Goal: Task Accomplishment & Management: Manage account settings

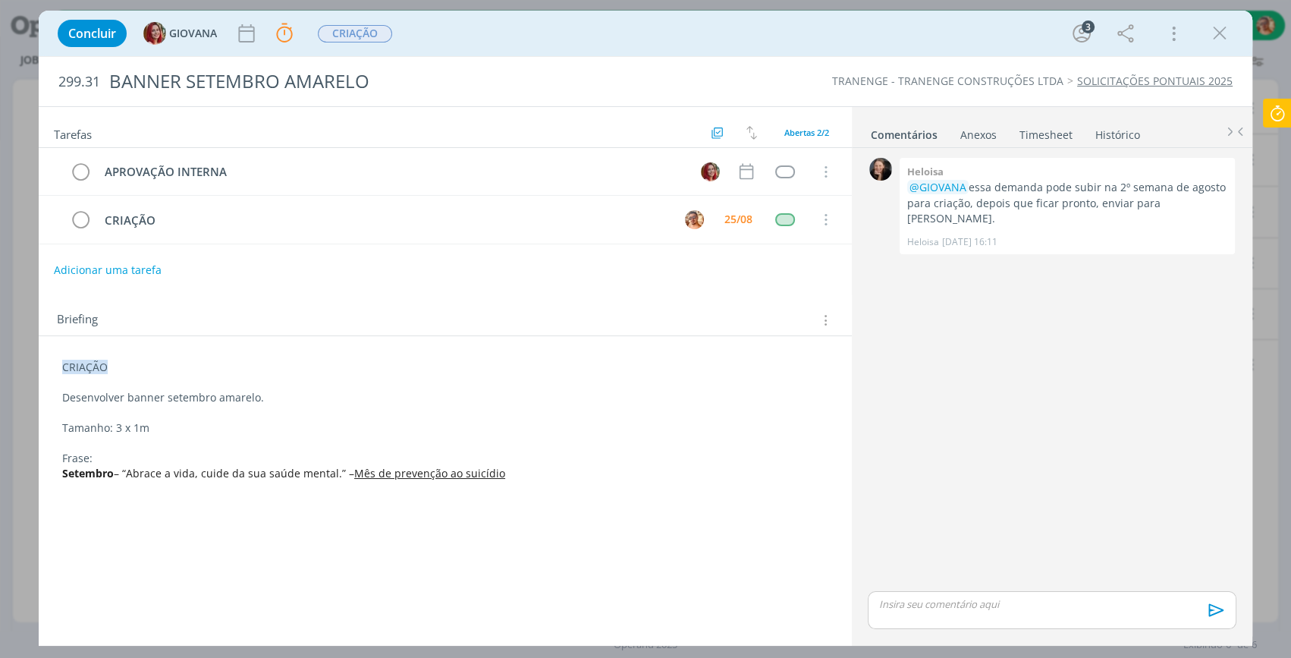
click at [1218, 33] on icon "dialog" at bounding box center [1219, 33] width 23 height 23
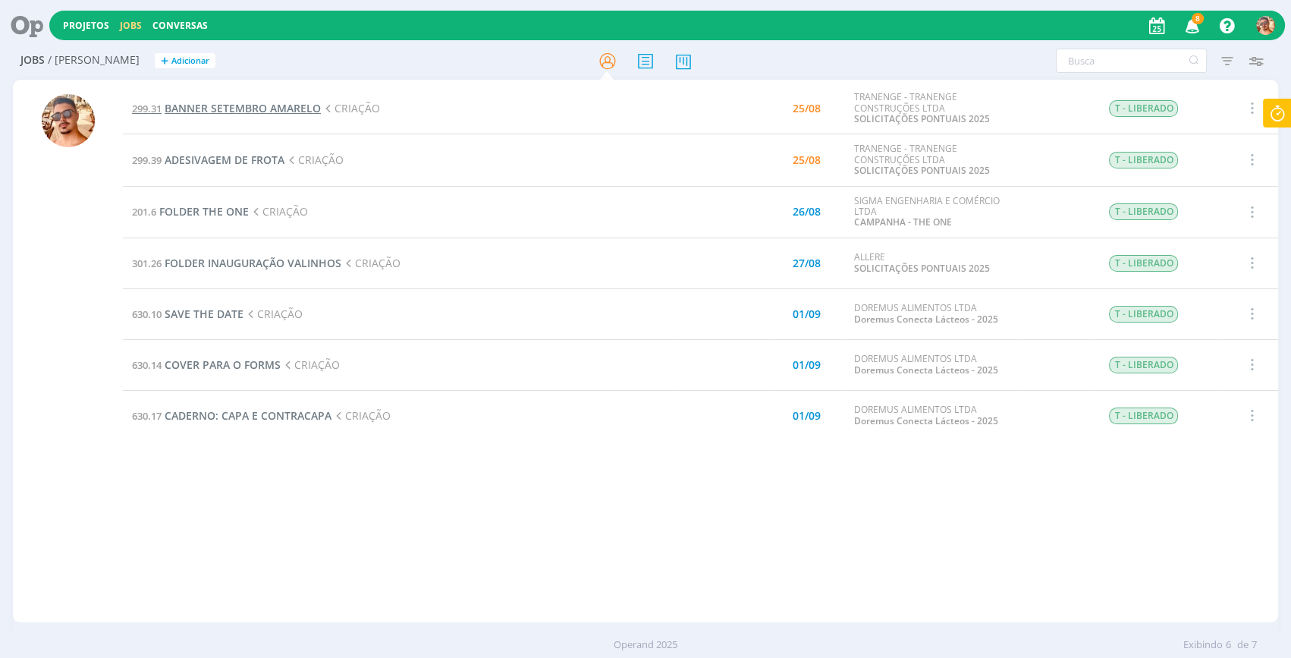
click at [267, 110] on span "BANNER SETEMBRO AMARELO" at bounding box center [243, 108] width 156 height 14
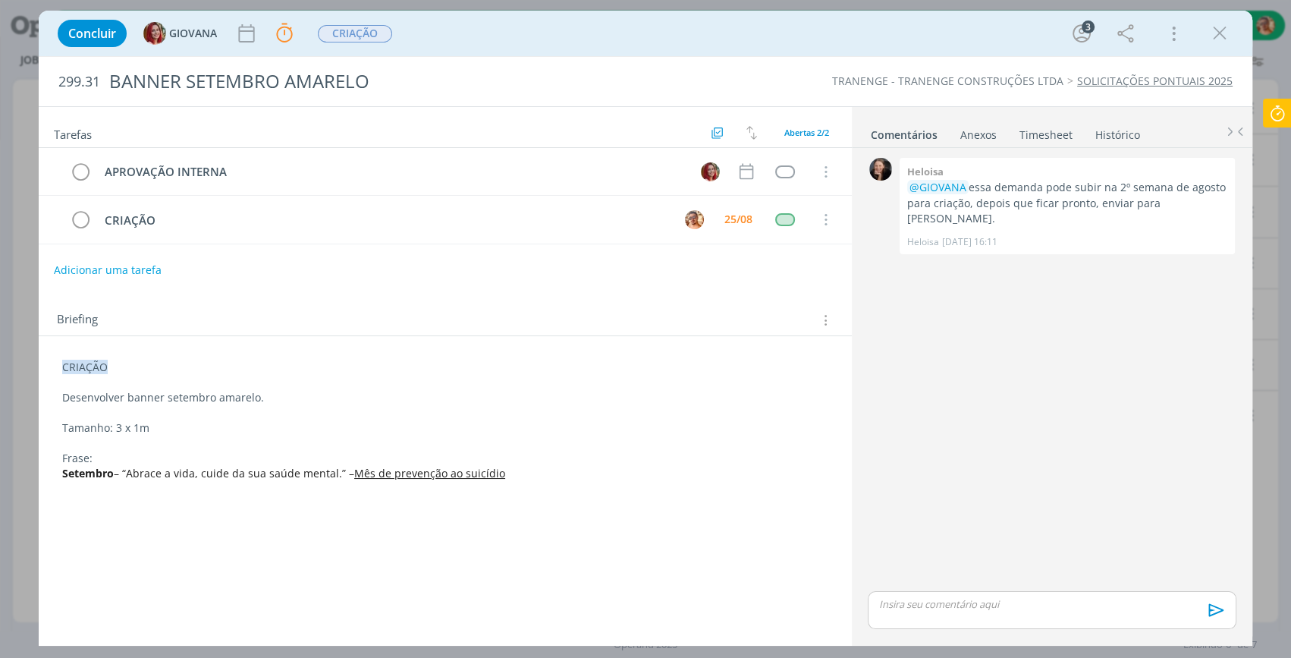
click at [1016, 605] on p "dialog" at bounding box center [1052, 604] width 344 height 14
click at [1214, 615] on icon "dialog" at bounding box center [1214, 615] width 23 height 23
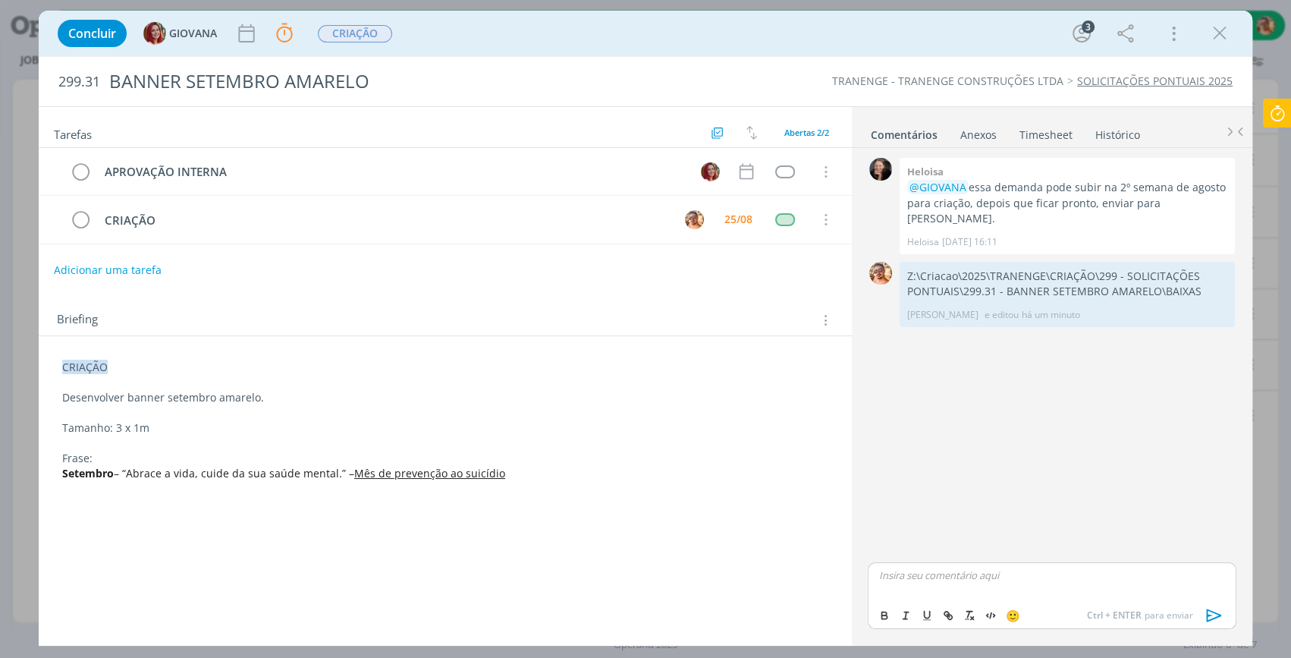
click at [1273, 116] on icon at bounding box center [1277, 114] width 27 height 30
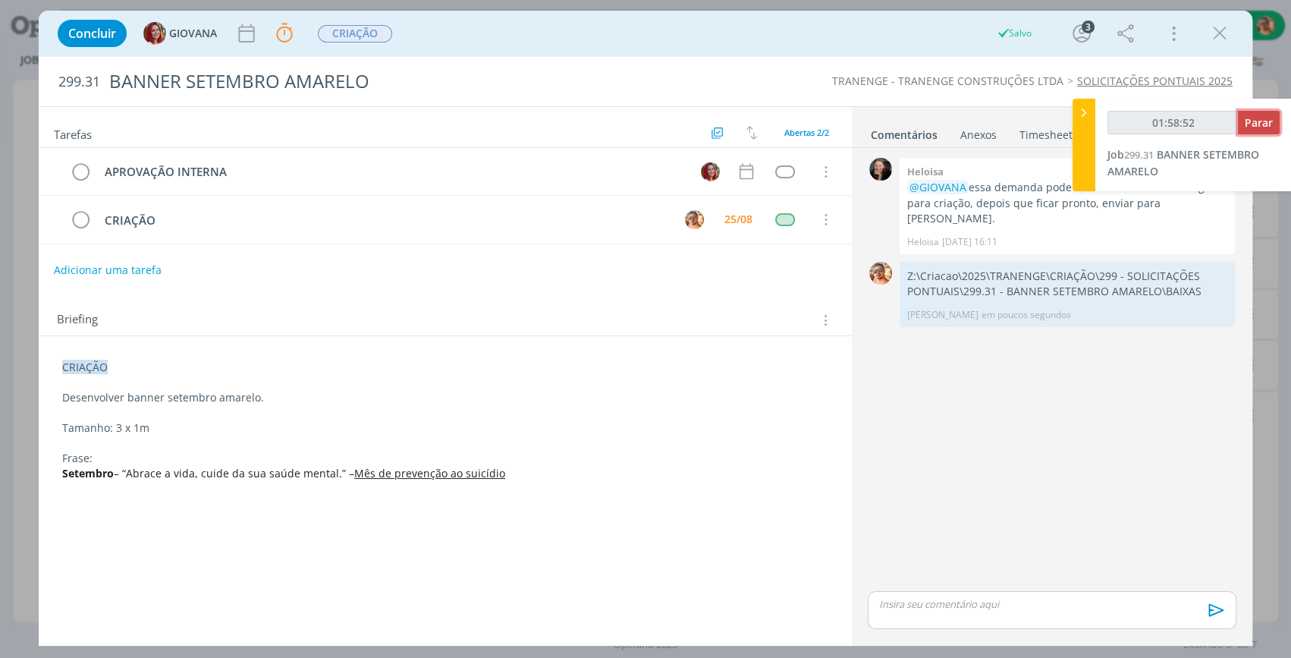
type input "01:58:53"
click at [1264, 115] on span "Parar" at bounding box center [1259, 122] width 28 height 14
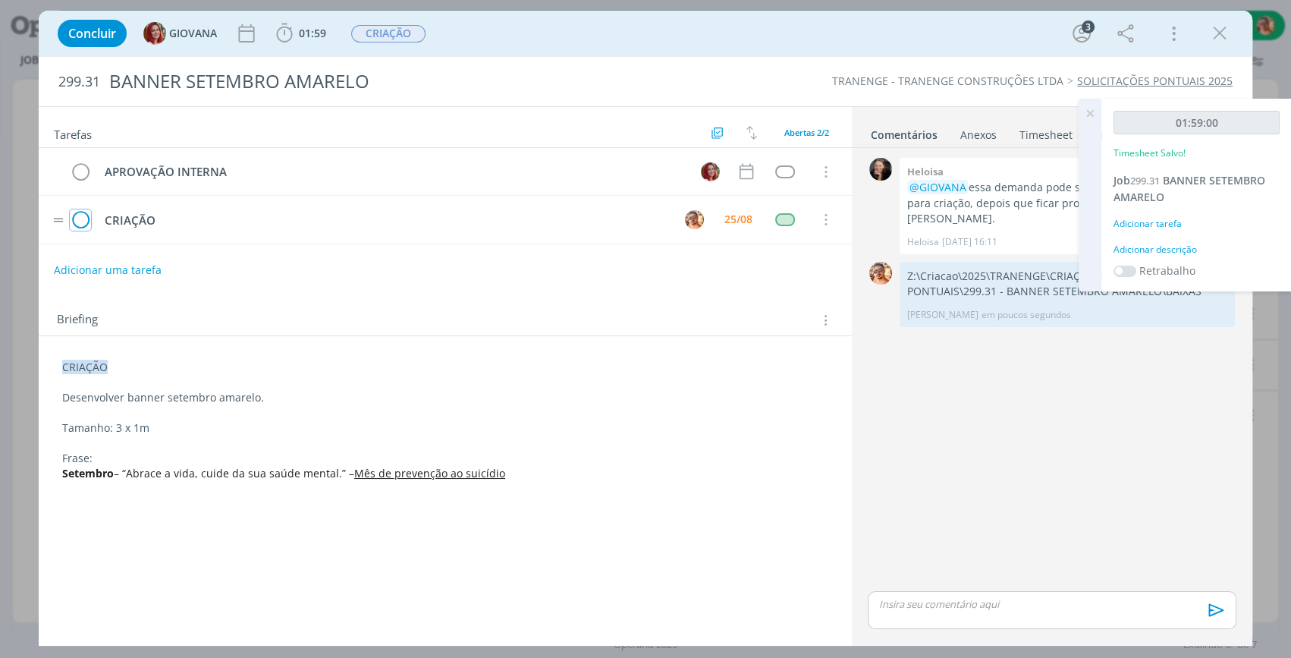
click at [83, 221] on icon "dialog" at bounding box center [80, 220] width 21 height 23
click at [1210, 38] on icon "dialog" at bounding box center [1219, 33] width 23 height 23
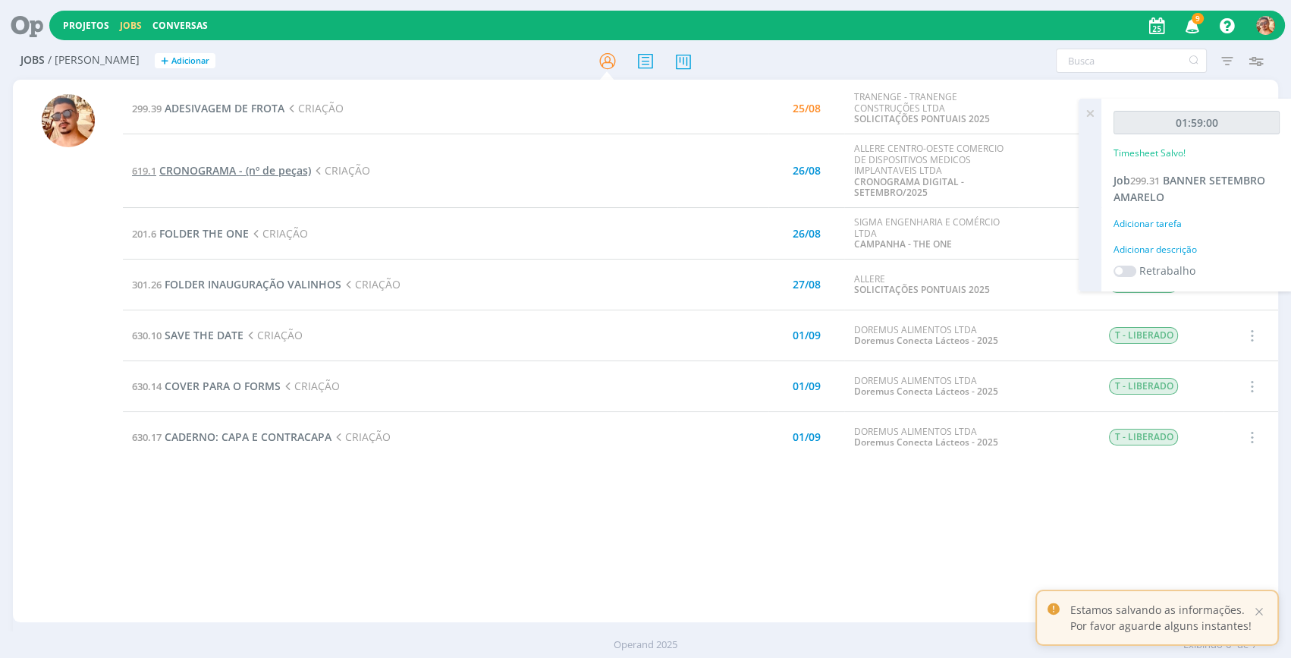
click at [282, 168] on span "CRONOGRAMA - (nº de peças)" at bounding box center [235, 170] width 152 height 14
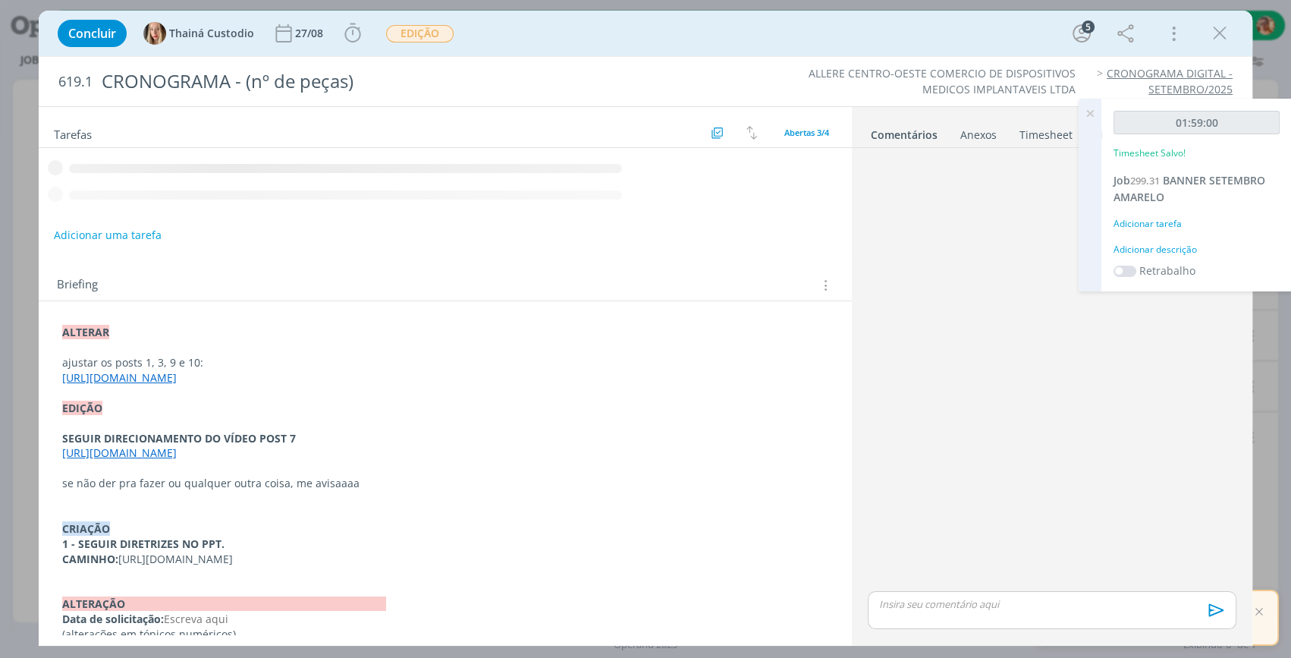
click at [1083, 118] on icon at bounding box center [1089, 114] width 27 height 30
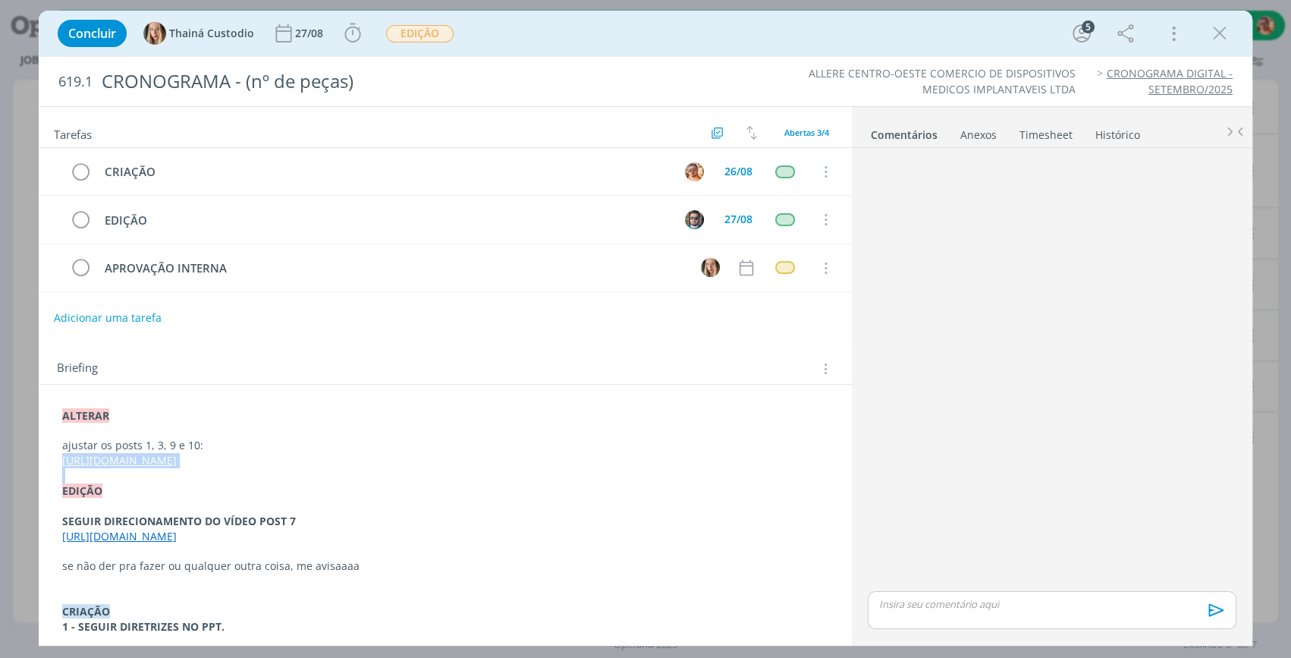
drag, startPoint x: 364, startPoint y: 476, endPoint x: 49, endPoint y: 461, distance: 315.9
click at [49, 461] on div "ALTERAR ajustar os posts 1, 3, 9 e 10: [URL][DOMAIN_NAME] EDIÇÃO SEGUIR DIRECIO…" at bounding box center [445, 560] width 813 height 351
copy link "[URL][DOMAIN_NAME]"
click at [1221, 31] on icon "dialog" at bounding box center [1219, 33] width 23 height 23
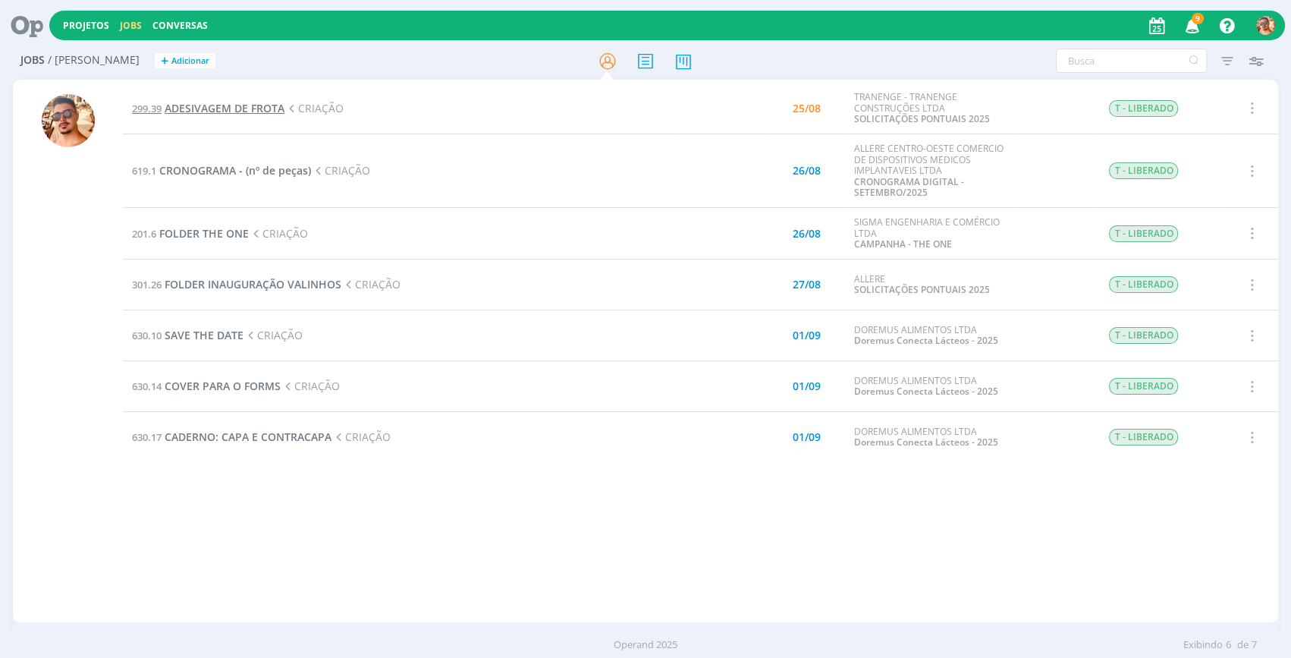
click at [231, 108] on span "ADESIVAGEM DE FROTA" at bounding box center [225, 108] width 120 height 14
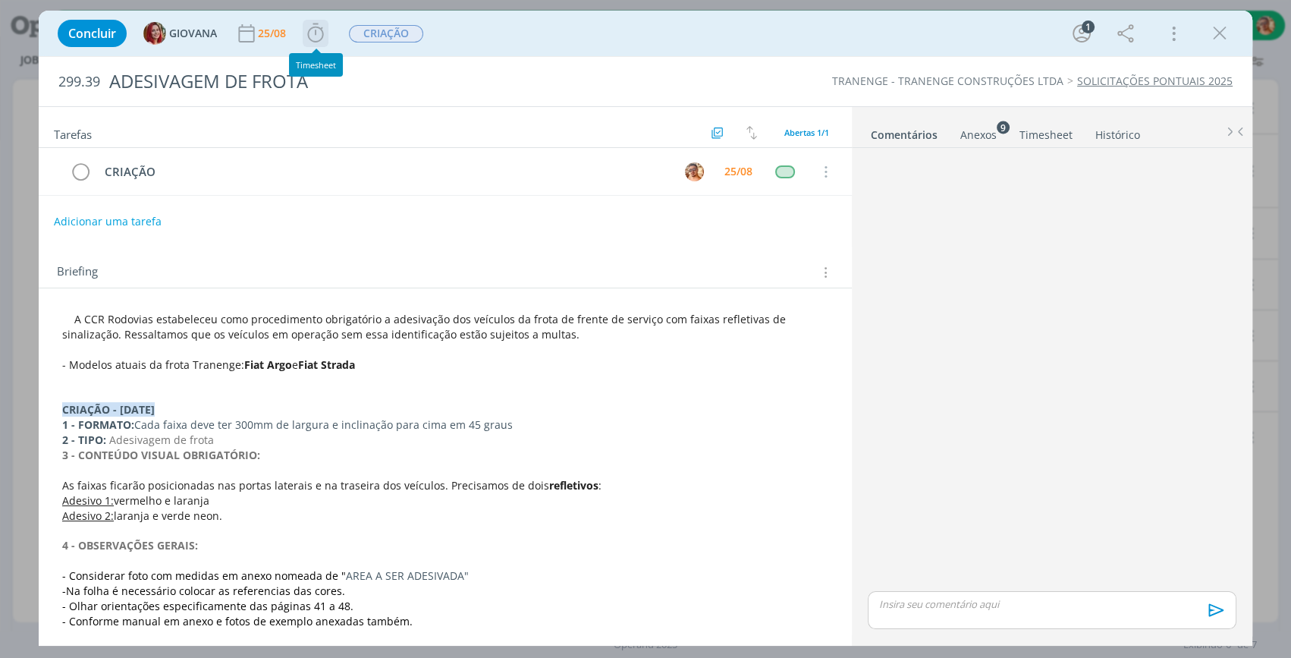
click at [319, 37] on icon "dialog" at bounding box center [315, 33] width 23 height 23
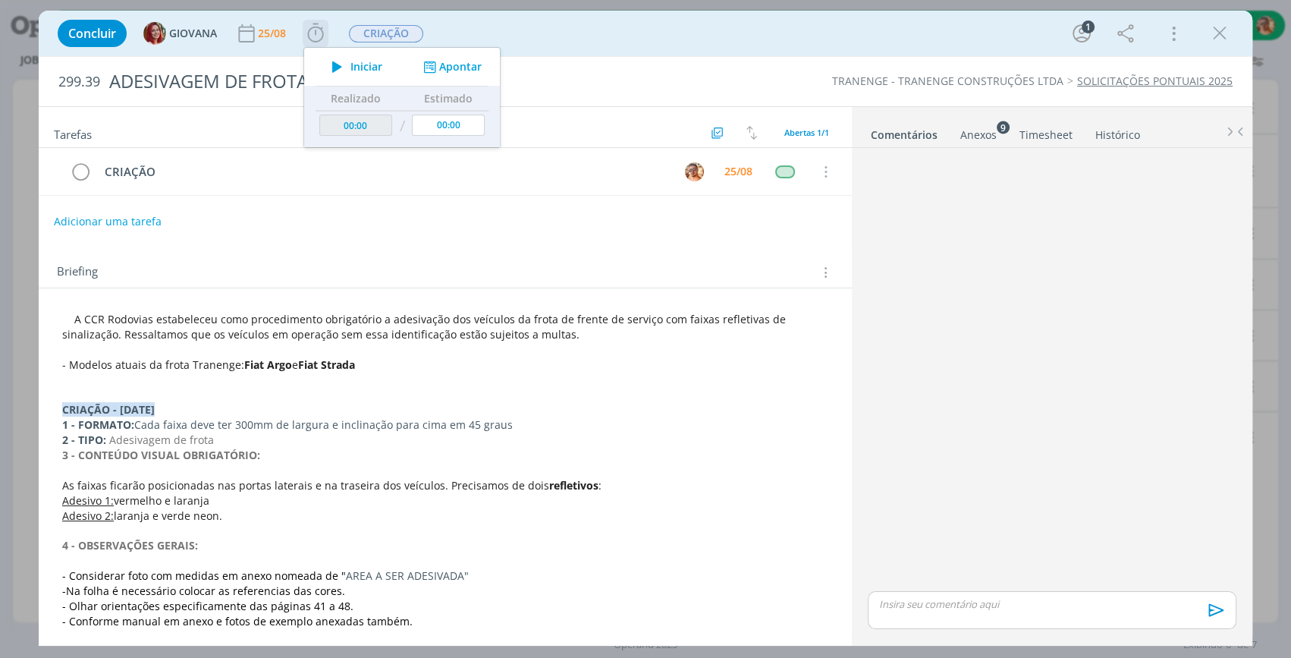
click at [360, 58] on button "Iniciar" at bounding box center [353, 66] width 60 height 21
click at [546, 43] on div "Concluir GIOVANA 25/08 Parar Apontar Data * [DATE] Horas * 00:00 Tarefa Selecio…" at bounding box center [645, 33] width 1191 height 36
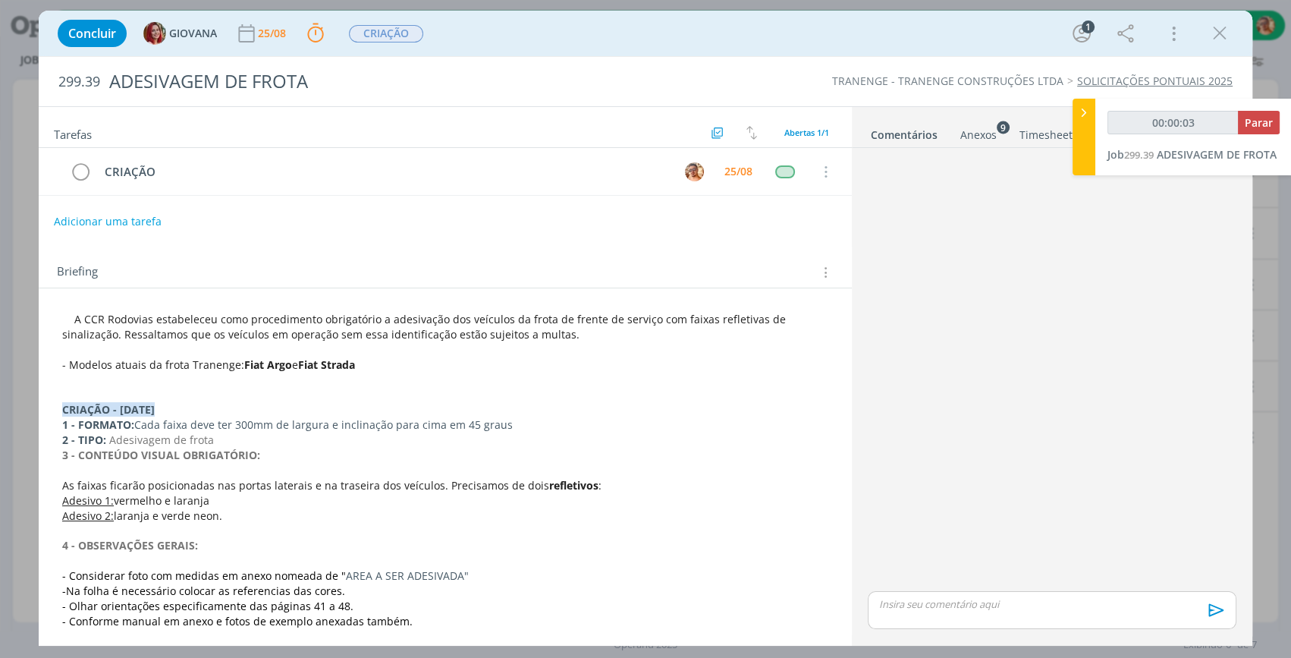
type input "00:00:04"
click at [1074, 121] on div at bounding box center [1083, 137] width 23 height 77
click at [1283, 106] on icon at bounding box center [1277, 114] width 27 height 30
click at [986, 130] on div "Anexos 9" at bounding box center [978, 134] width 36 height 15
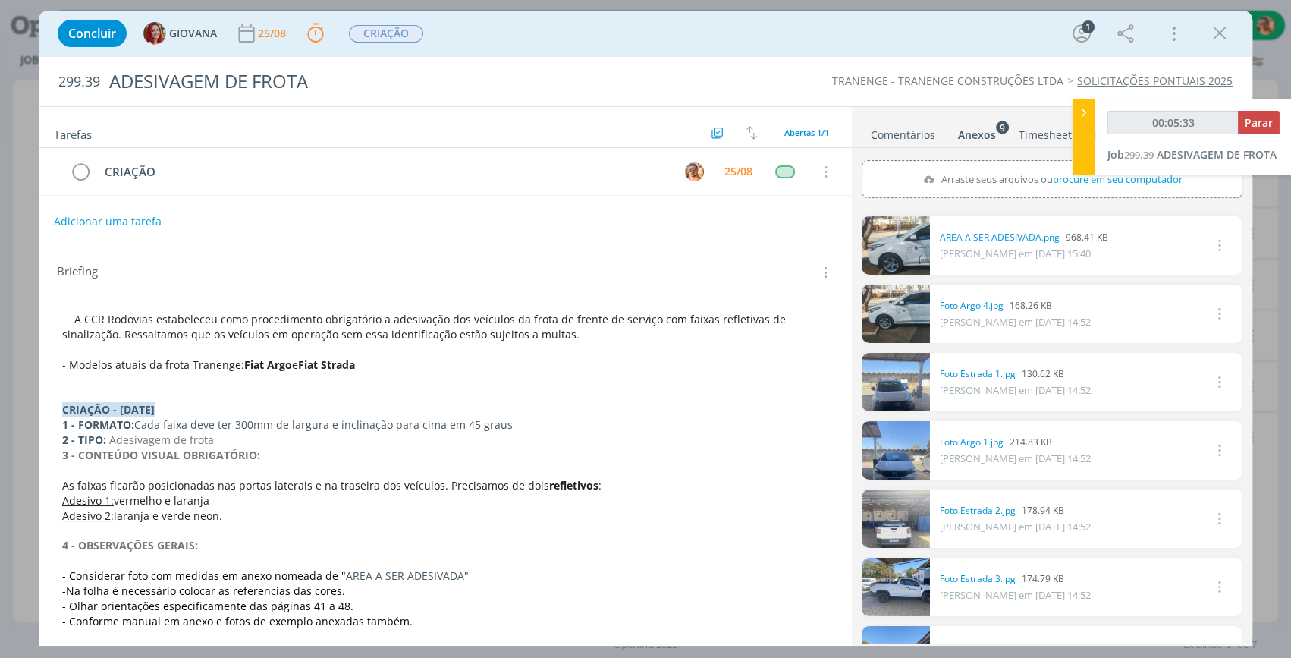
type input "00:05:34"
click at [1079, 110] on icon at bounding box center [1083, 113] width 15 height 16
click at [918, 137] on link "Comentários" at bounding box center [903, 132] width 66 height 22
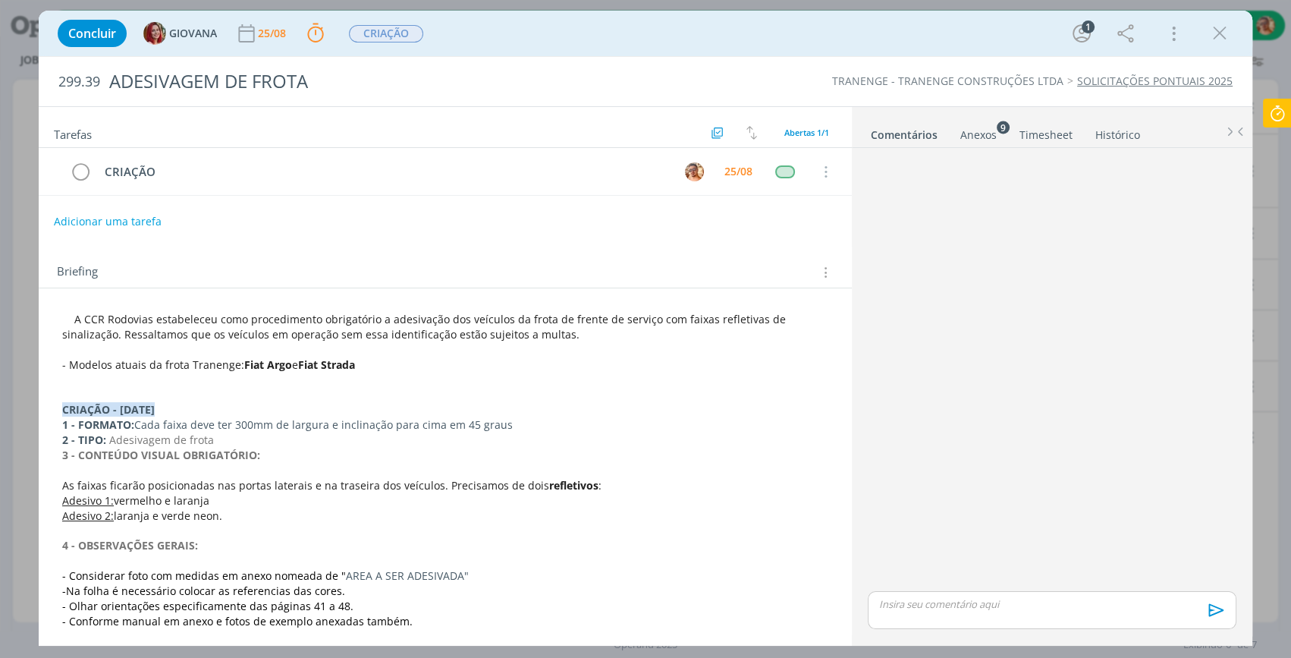
click at [360, 343] on p "dialog" at bounding box center [445, 349] width 766 height 15
click at [969, 144] on ul "Comentários Anexos 9 Timesheet Histórico" at bounding box center [1052, 127] width 400 height 41
click at [972, 135] on div "Anexos 9" at bounding box center [978, 134] width 36 height 15
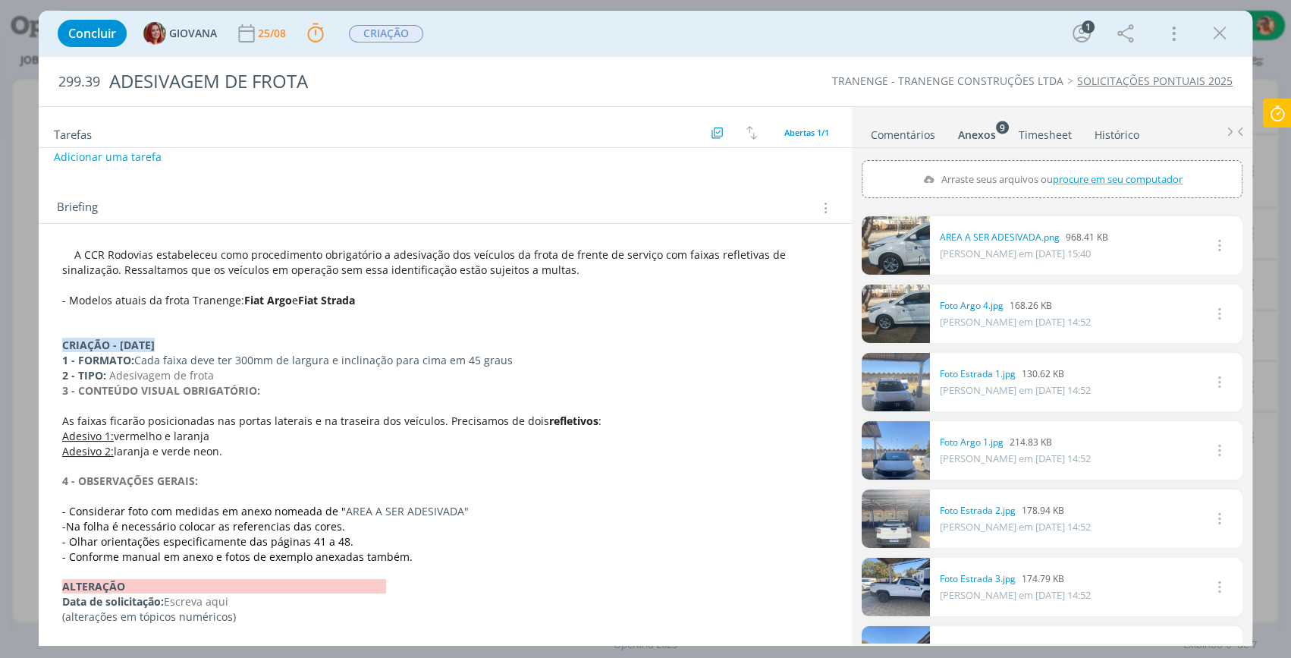
scroll to position [137, 0]
